Goal: Book appointment/travel/reservation

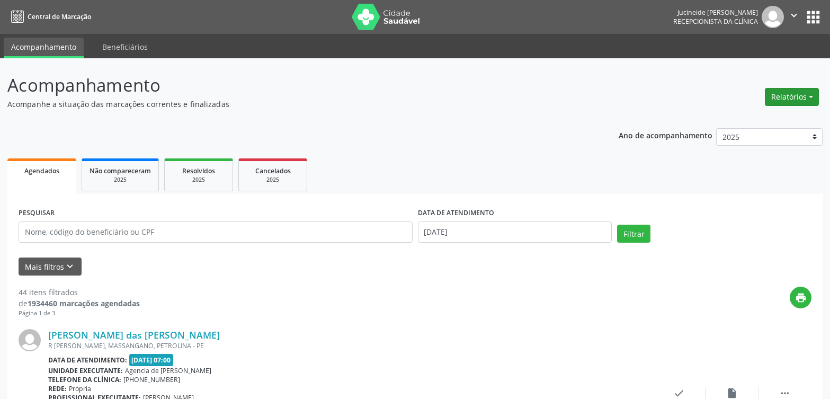
click at [810, 95] on button "Relatórios" at bounding box center [791, 97] width 54 height 18
click at [763, 125] on link "Agendamentos" at bounding box center [762, 119] width 114 height 15
select select "9"
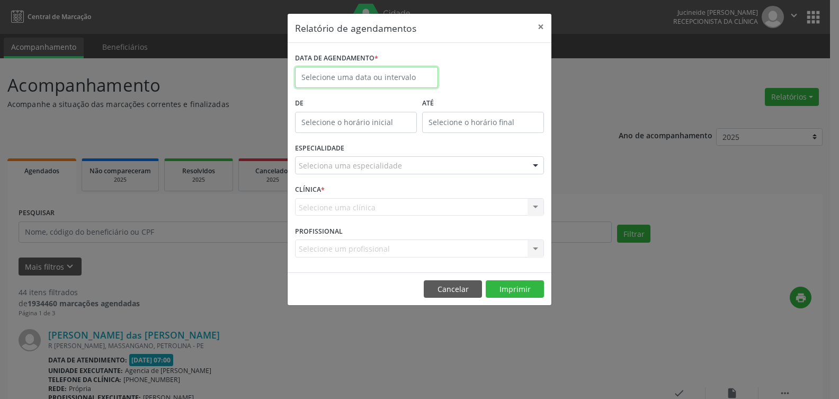
click at [418, 83] on input "text" at bounding box center [366, 77] width 143 height 21
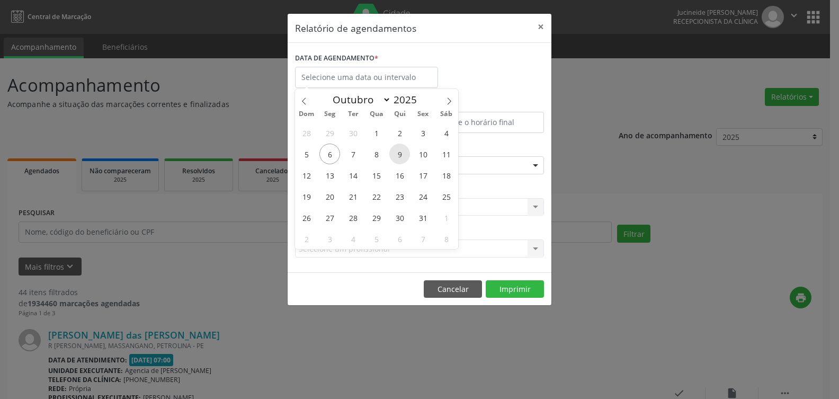
click at [398, 153] on span "9" at bounding box center [399, 153] width 21 height 21
type input "09/10/2025"
click at [399, 150] on span "9" at bounding box center [399, 153] width 21 height 21
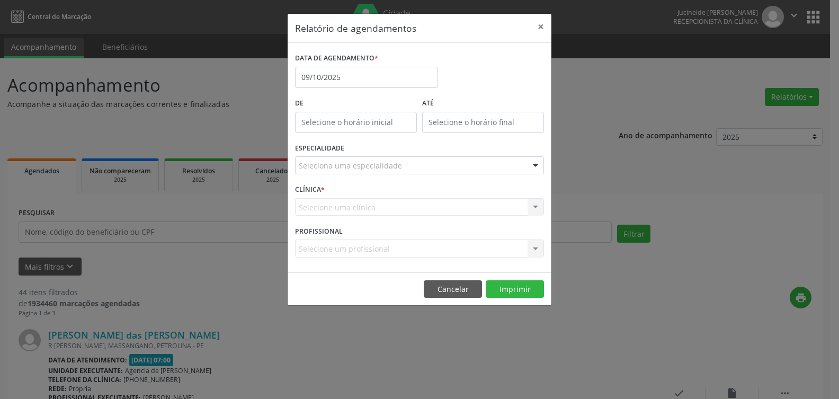
click at [388, 128] on input "text" at bounding box center [356, 122] width 122 height 21
drag, startPoint x: 339, startPoint y: 145, endPoint x: 329, endPoint y: 145, distance: 10.1
click at [329, 145] on input "12" at bounding box center [335, 144] width 80 height 21
click at [347, 142] on input "12" at bounding box center [335, 144] width 80 height 21
click at [371, 150] on span at bounding box center [370, 150] width 7 height 11
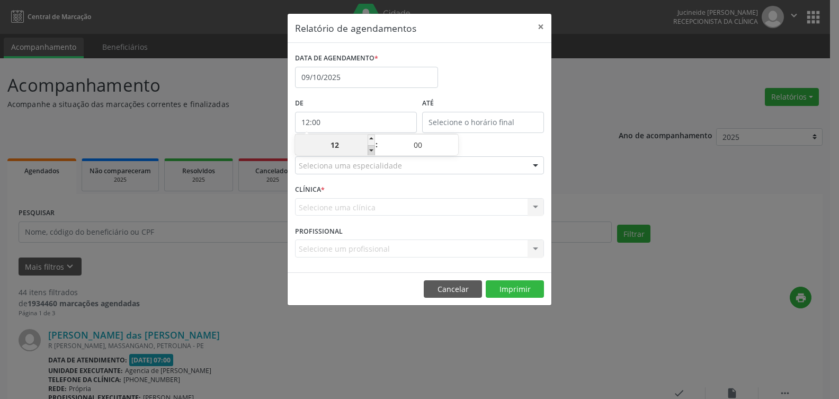
type input "11:00"
type input "11"
click at [371, 150] on span at bounding box center [370, 150] width 7 height 11
type input "10:00"
type input "10"
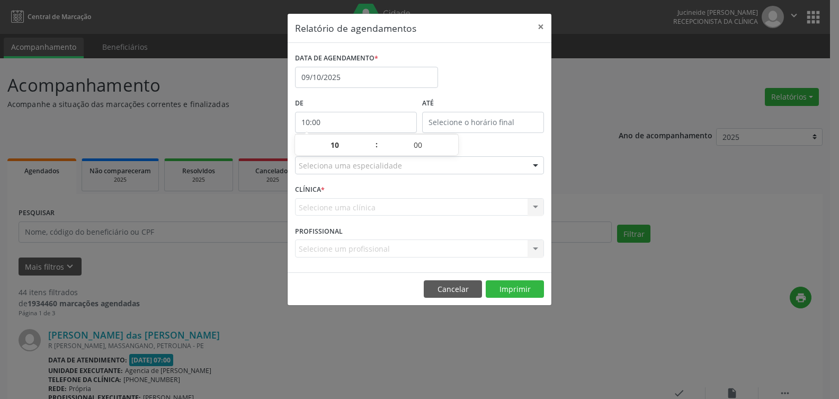
click at [487, 139] on div "ATÉ" at bounding box center [482, 117] width 127 height 45
type input "12:00"
click at [486, 127] on input "12:00" at bounding box center [483, 122] width 122 height 21
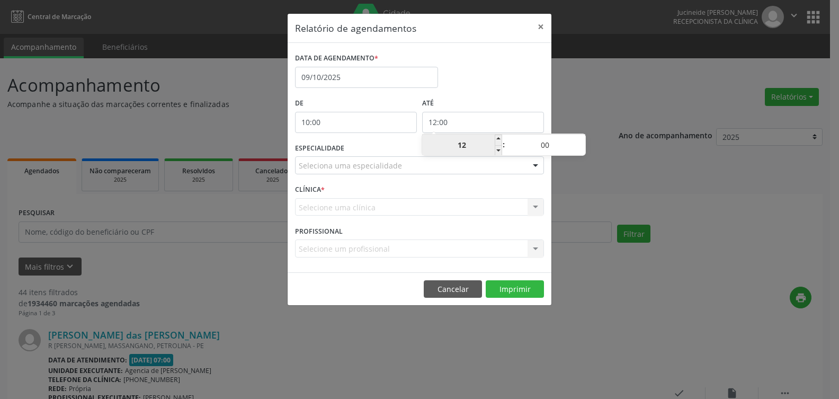
click at [464, 147] on input "12" at bounding box center [462, 144] width 80 height 21
click at [462, 144] on input "12" at bounding box center [462, 144] width 80 height 21
click at [489, 96] on label "ATÉ" at bounding box center [483, 103] width 122 height 16
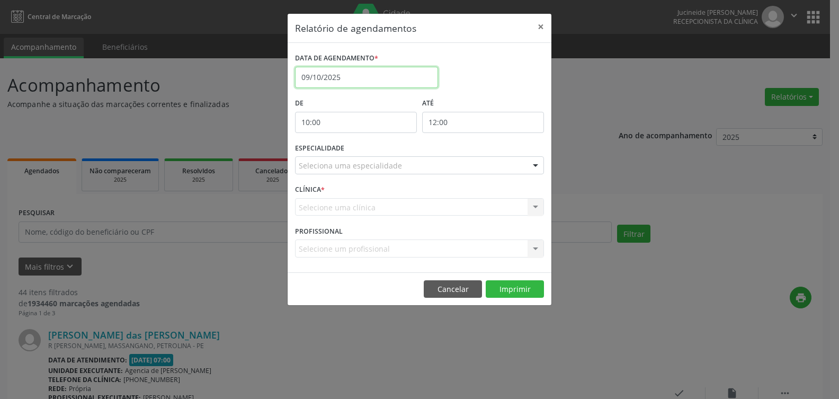
click at [367, 76] on input "09/10/2025" at bounding box center [366, 77] width 143 height 21
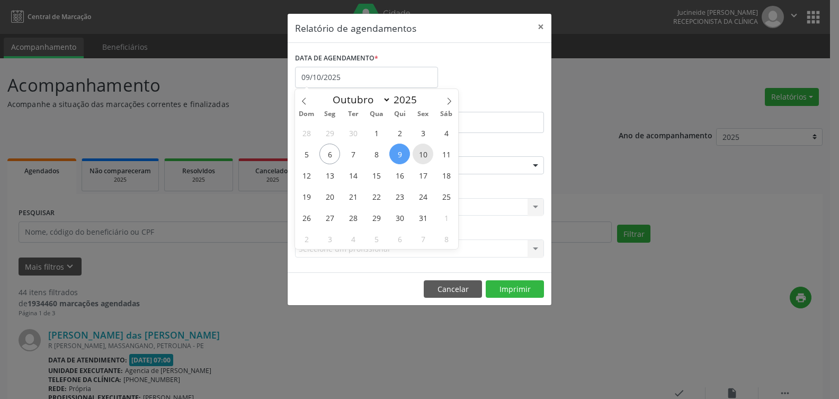
click at [423, 158] on span "10" at bounding box center [422, 153] width 21 height 21
type input "[DATE]"
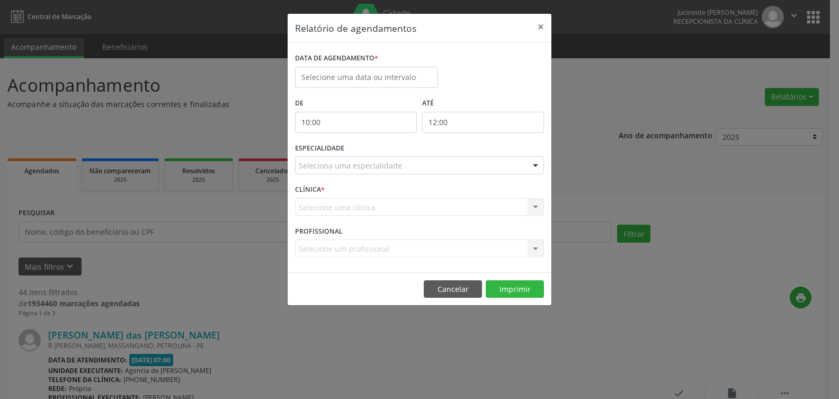
click at [506, 73] on div "DATA DE AGENDAMENTO *" at bounding box center [419, 72] width 254 height 45
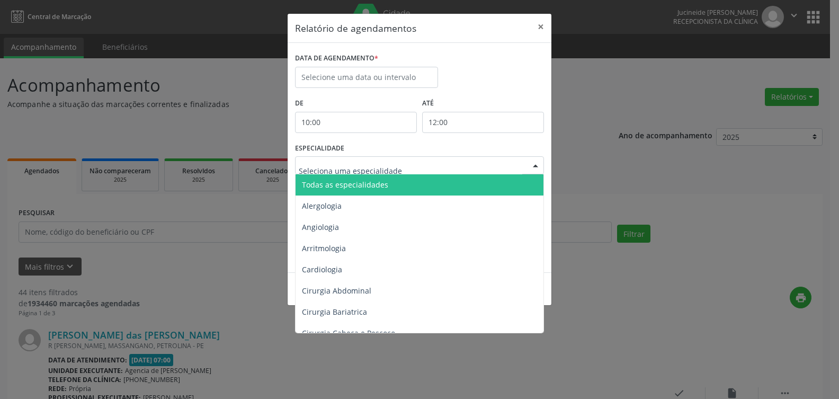
click at [464, 166] on div at bounding box center [419, 165] width 249 height 18
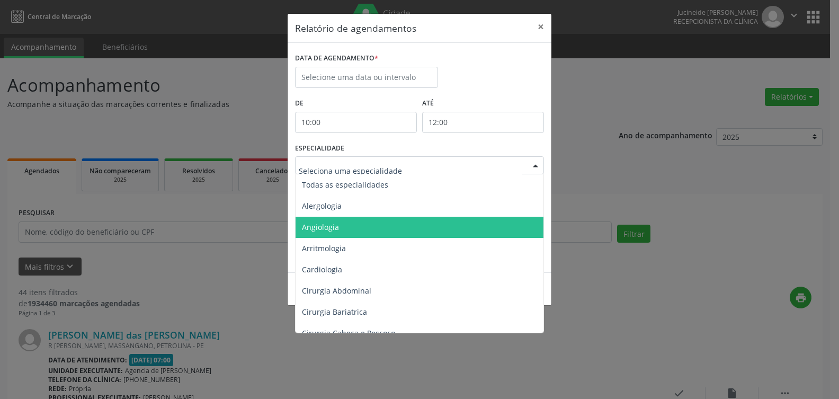
click at [380, 232] on span "Angiologia" at bounding box center [419, 227] width 249 height 21
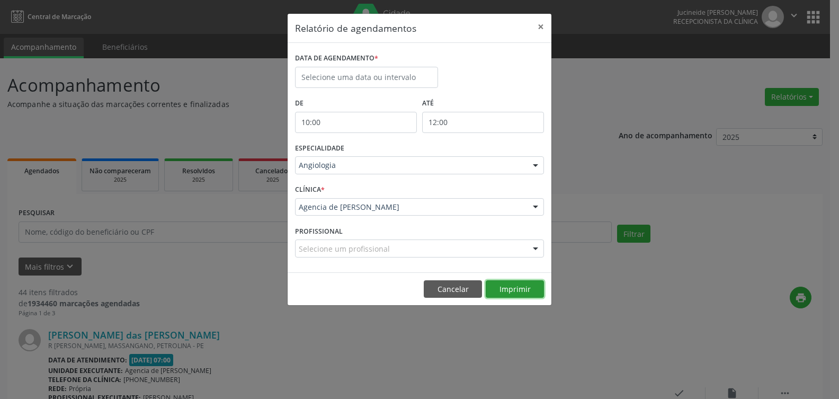
click at [519, 294] on button "Imprimir" at bounding box center [514, 289] width 58 height 18
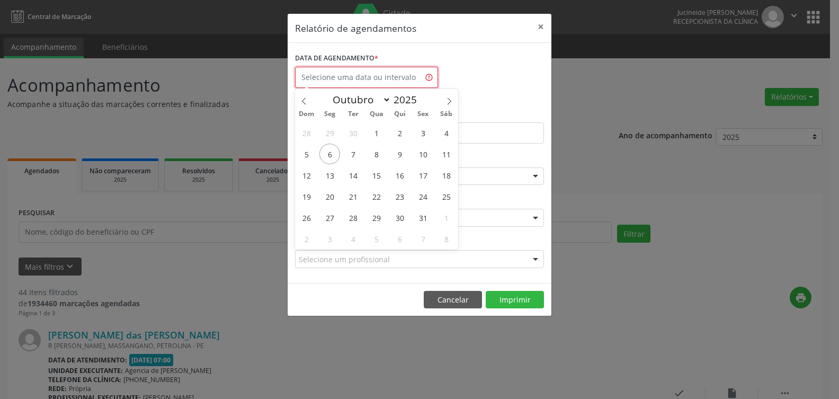
click at [409, 80] on input "text" at bounding box center [366, 77] width 143 height 21
click at [333, 148] on span "6" at bounding box center [329, 153] width 21 height 21
type input "[DATE]"
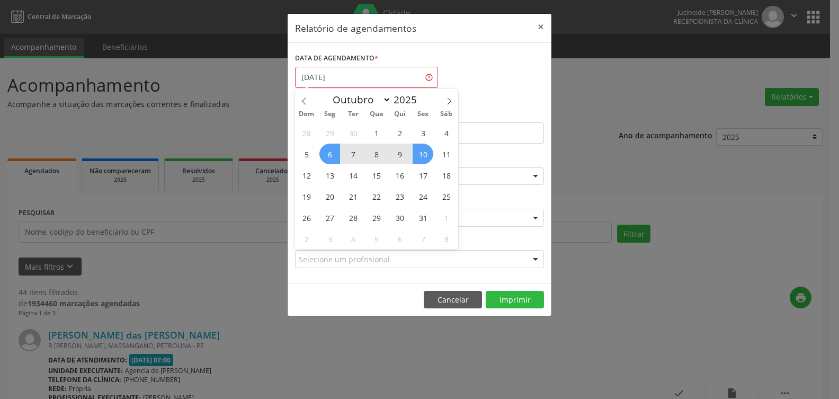
click at [422, 158] on span "10" at bounding box center [422, 153] width 21 height 21
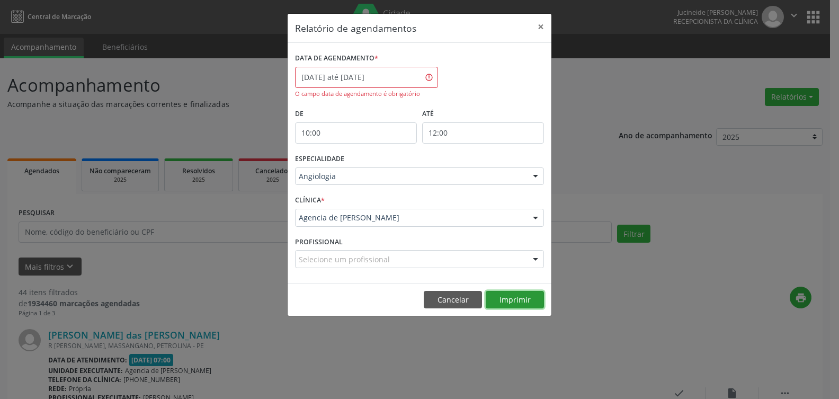
click at [513, 299] on button "Imprimir" at bounding box center [514, 300] width 58 height 18
